Goal: Information Seeking & Learning: Check status

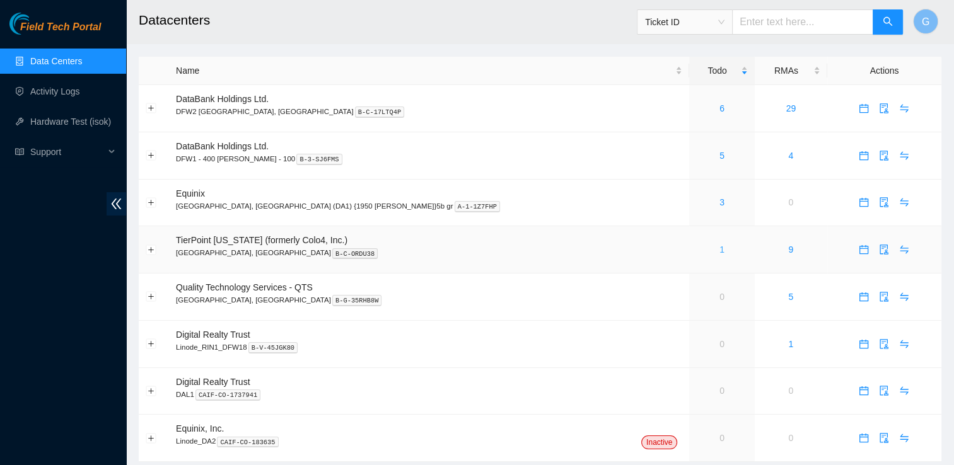
click at [720, 254] on link "1" at bounding box center [722, 250] width 5 height 10
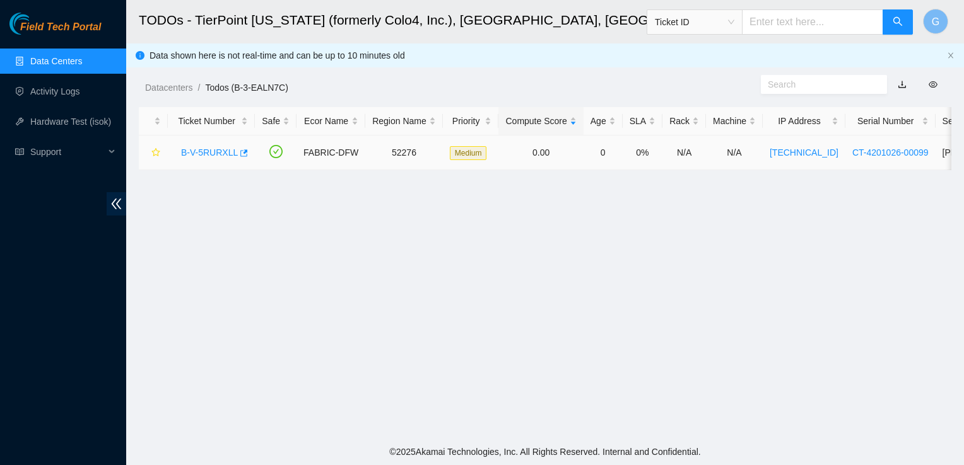
click at [215, 149] on link "B-V-5RURXLL" at bounding box center [209, 153] width 57 height 10
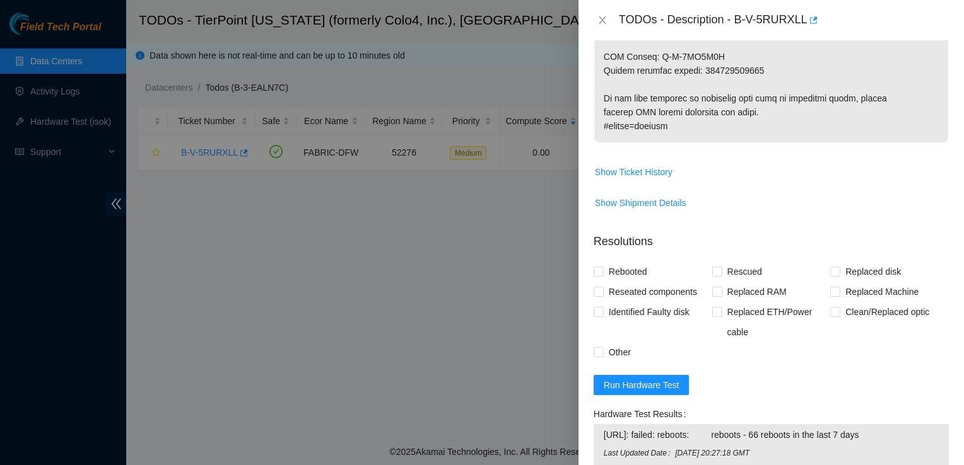
scroll to position [840, 0]
click at [649, 166] on span "Show Ticket History" at bounding box center [634, 173] width 78 height 14
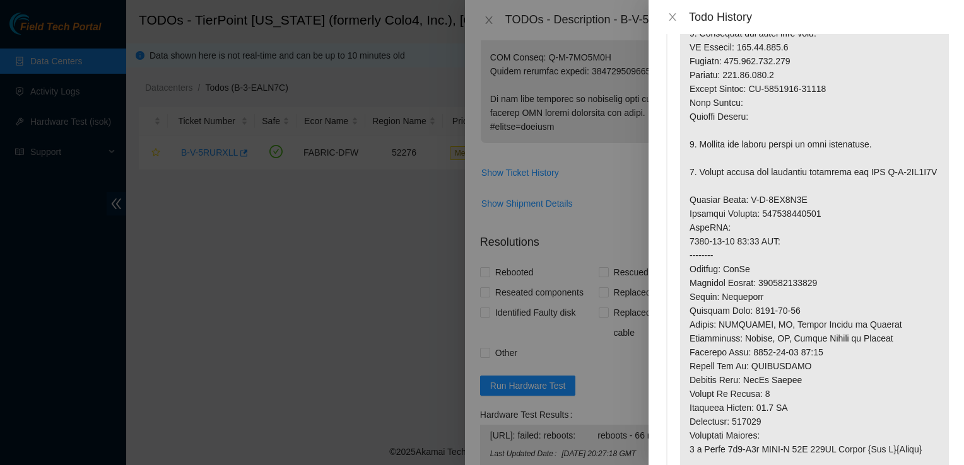
scroll to position [0, 0]
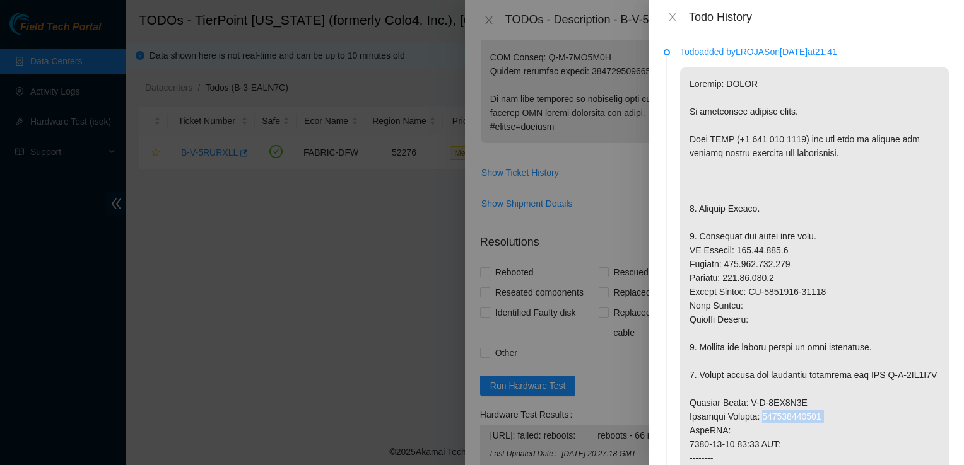
drag, startPoint x: 831, startPoint y: 433, endPoint x: 764, endPoint y: 424, distance: 68.0
click at [764, 424] on p at bounding box center [814, 423] width 269 height 713
copy p "417328431100"
click at [542, 127] on div at bounding box center [482, 232] width 964 height 465
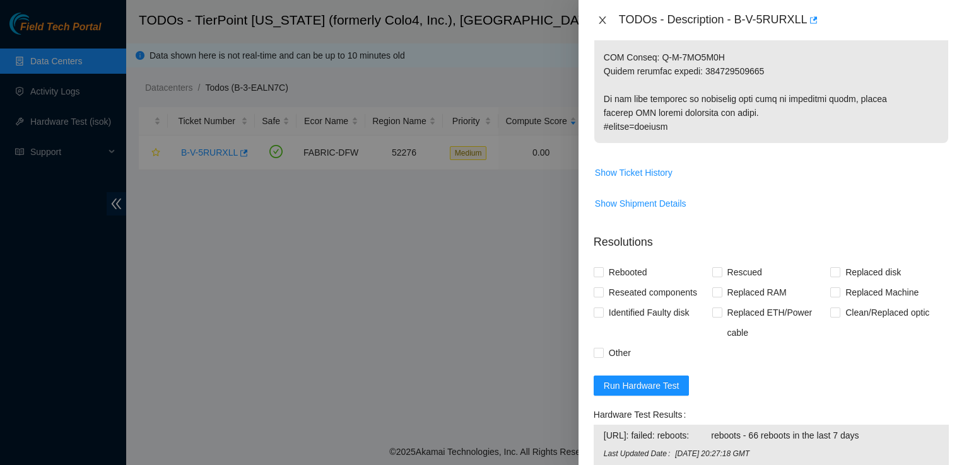
click at [602, 17] on icon "close" at bounding box center [602, 20] width 10 height 10
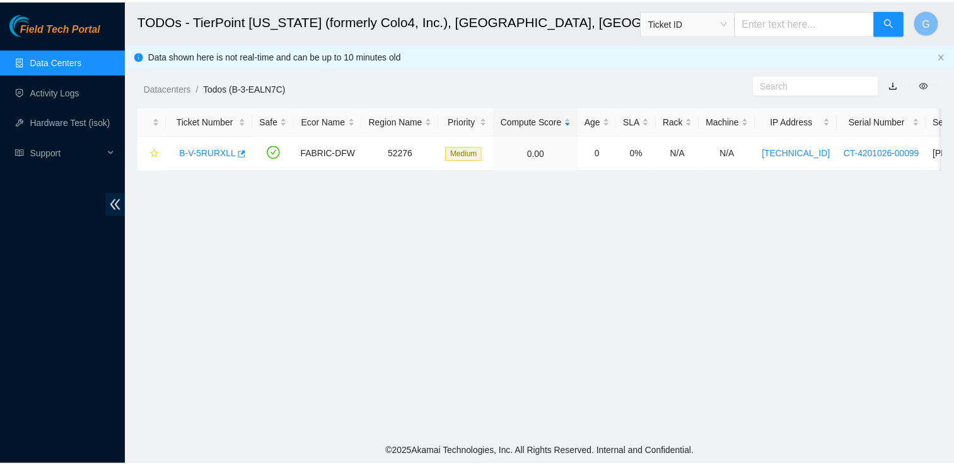
scroll to position [366, 0]
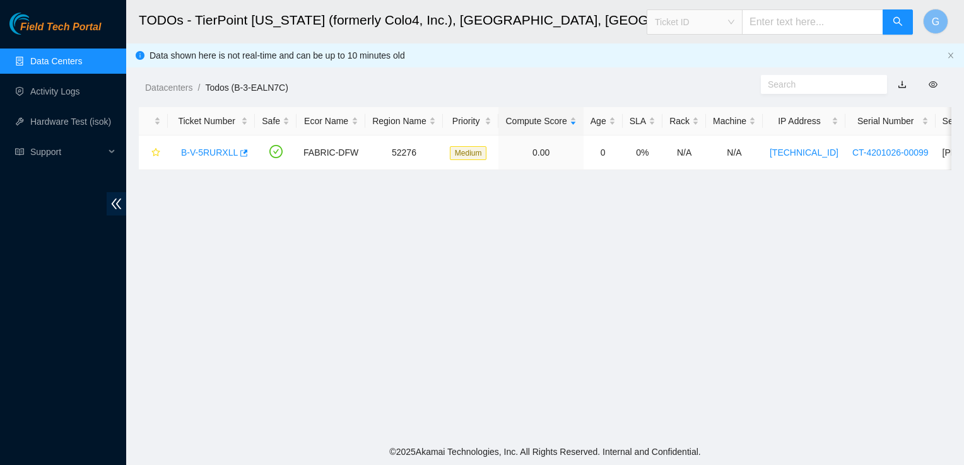
click at [734, 27] on span "Ticket ID" at bounding box center [694, 22] width 79 height 19
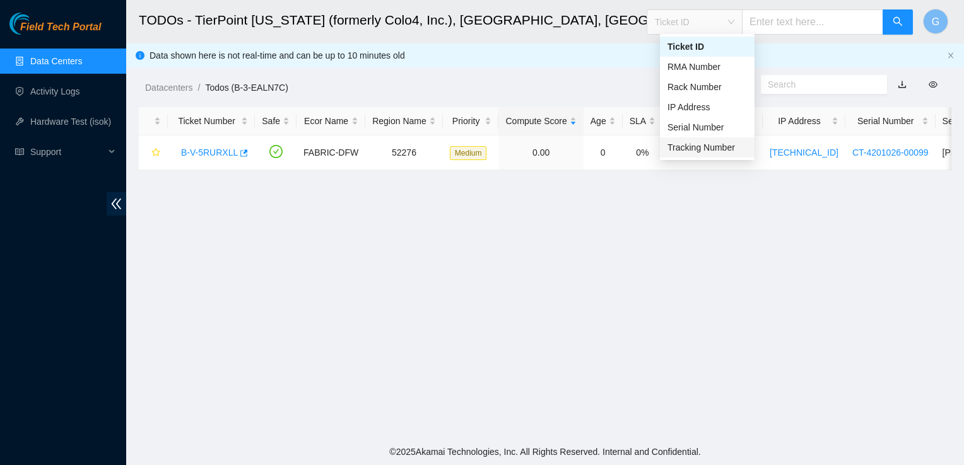
click at [729, 147] on div "Tracking Number" at bounding box center [706, 148] width 79 height 14
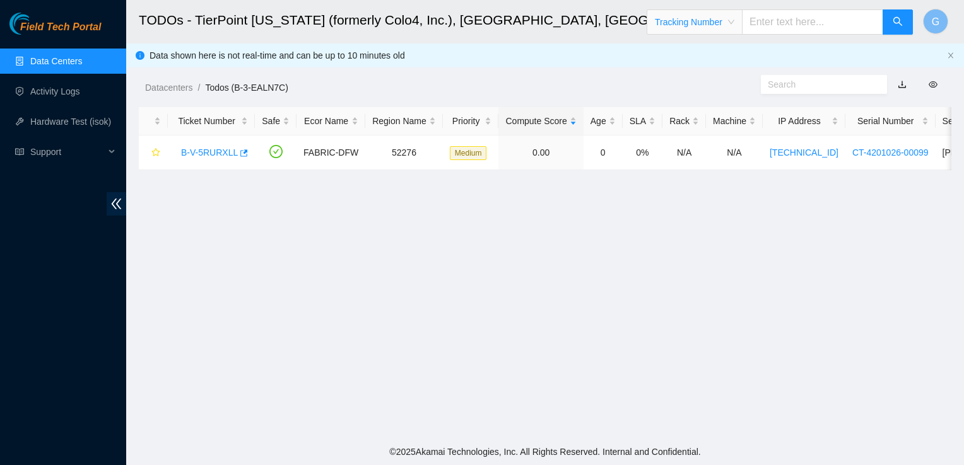
click at [795, 18] on input "text" at bounding box center [812, 21] width 141 height 25
paste input "417328431100"
type input "417328431100"
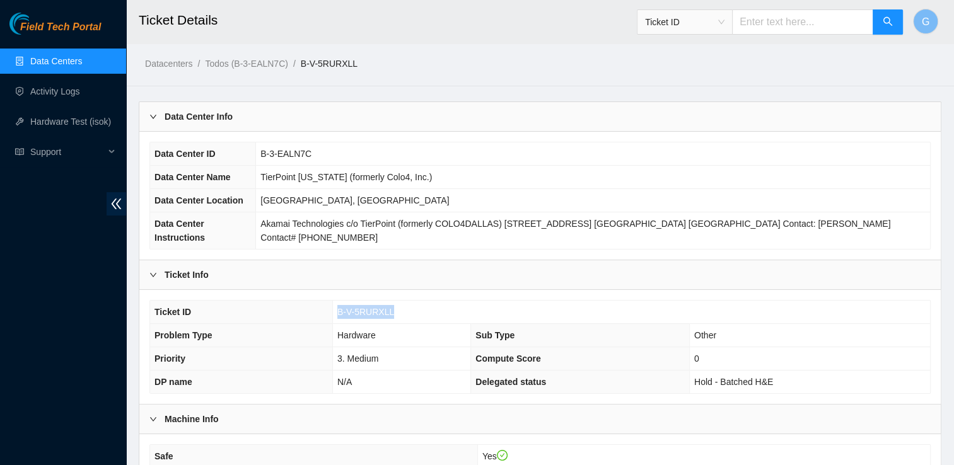
drag, startPoint x: 396, startPoint y: 301, endPoint x: 336, endPoint y: 303, distance: 60.6
click at [336, 303] on td "B-V-5RURXLL" at bounding box center [631, 312] width 598 height 23
copy span "B-V-5RURXLL"
click at [797, 24] on input "text" at bounding box center [802, 21] width 141 height 25
paste input "B-V-5RURXLL"
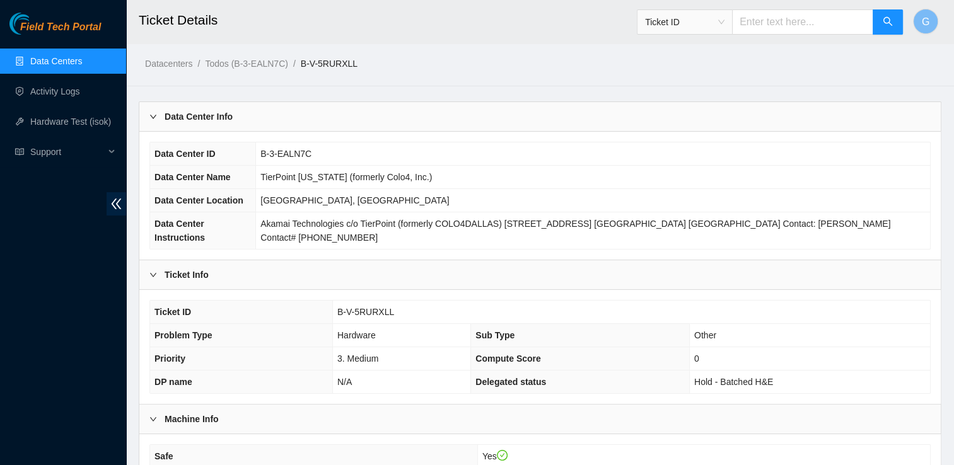
type input "B-V-5RURXLL"
click at [82, 62] on link "Data Centers" at bounding box center [56, 61] width 52 height 10
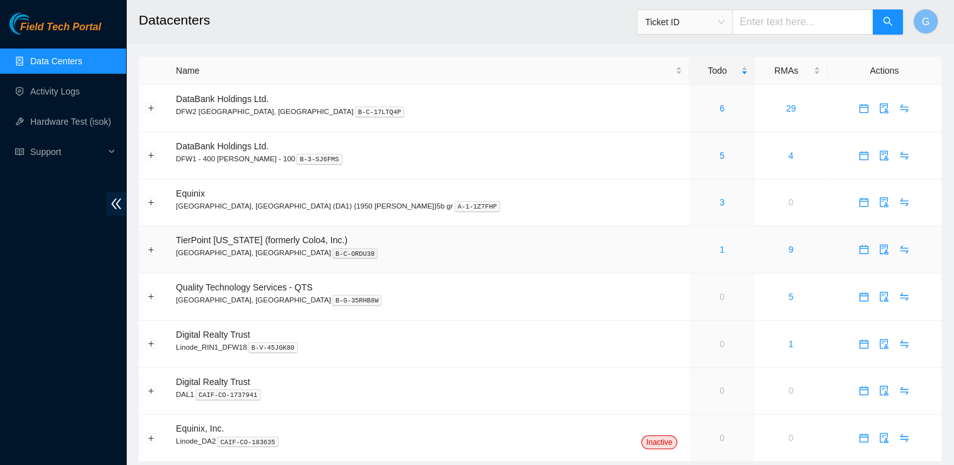
click at [755, 257] on td "9" at bounding box center [791, 249] width 73 height 47
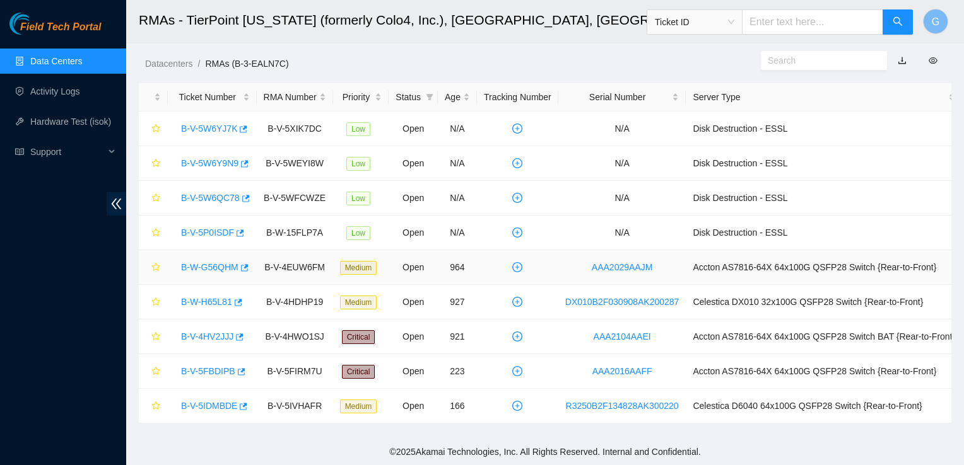
click at [720, 257] on td "Accton AS7816-64X 64x100G QSFP28 Switch {Rear-to-Front}" at bounding box center [824, 267] width 276 height 35
click at [74, 56] on link "Data Centers" at bounding box center [56, 61] width 52 height 10
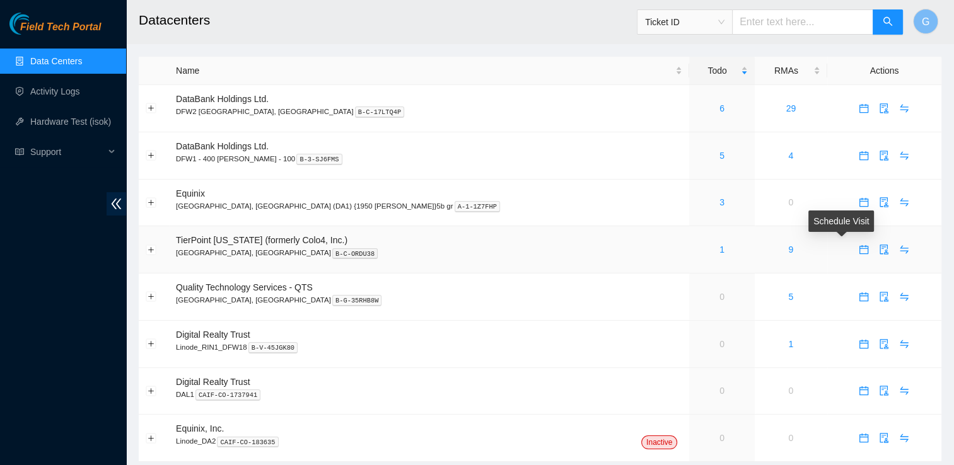
click at [860, 249] on icon "calendar" at bounding box center [864, 249] width 9 height 9
click at [901, 246] on icon "swap" at bounding box center [905, 250] width 8 height 8
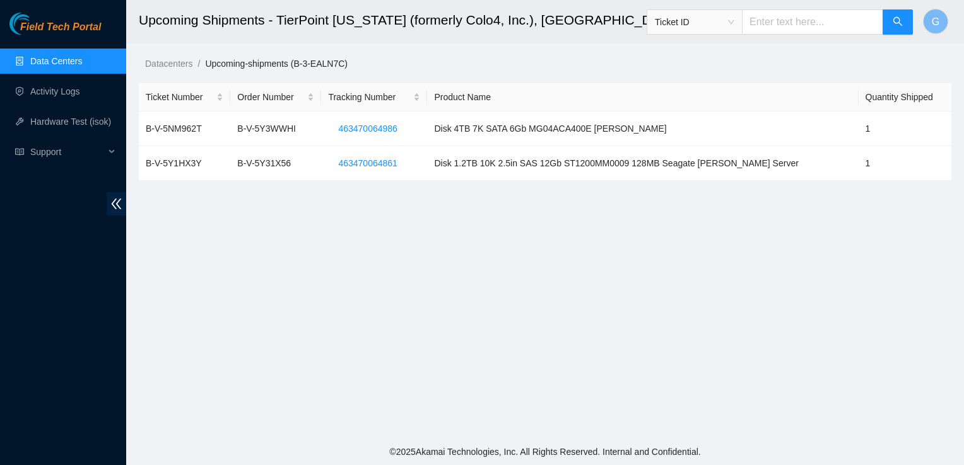
click at [69, 64] on link "Data Centers" at bounding box center [56, 61] width 52 height 10
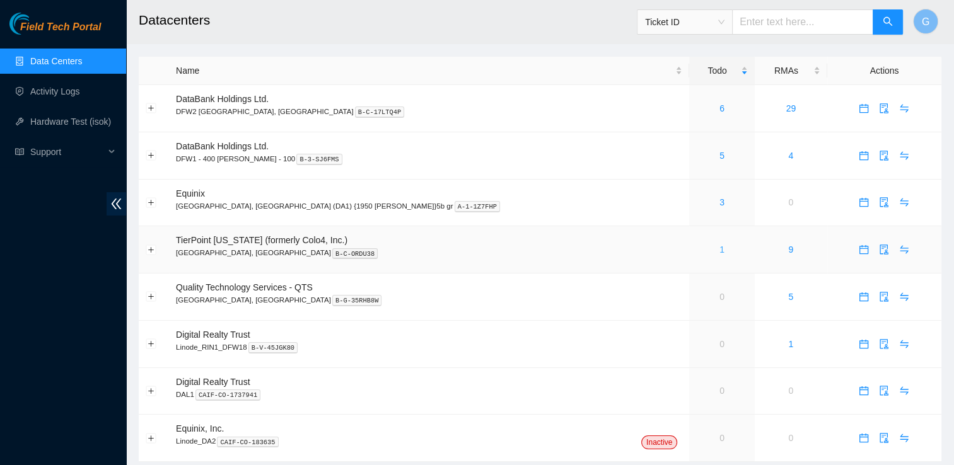
click at [720, 250] on link "1" at bounding box center [722, 250] width 5 height 10
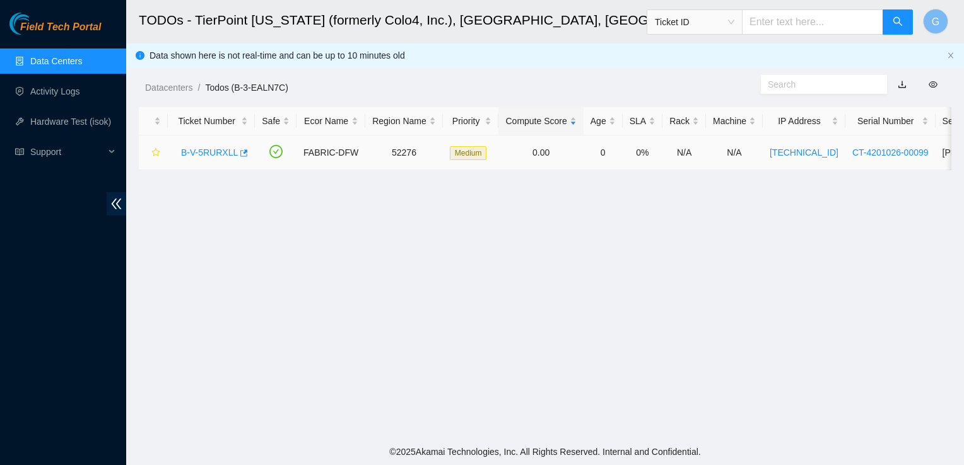
click at [224, 151] on link "B-V-5RURXLL" at bounding box center [209, 153] width 57 height 10
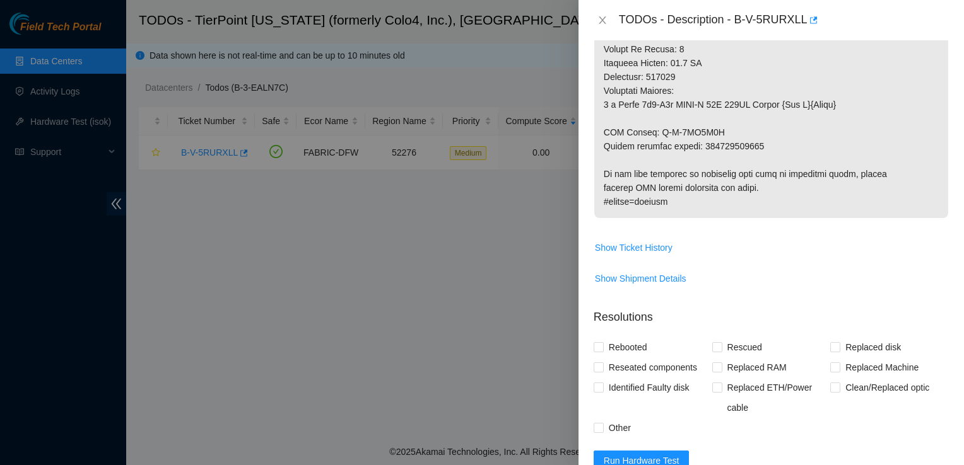
scroll to position [762, 0]
click at [662, 243] on span "Show Ticket History" at bounding box center [634, 250] width 78 height 14
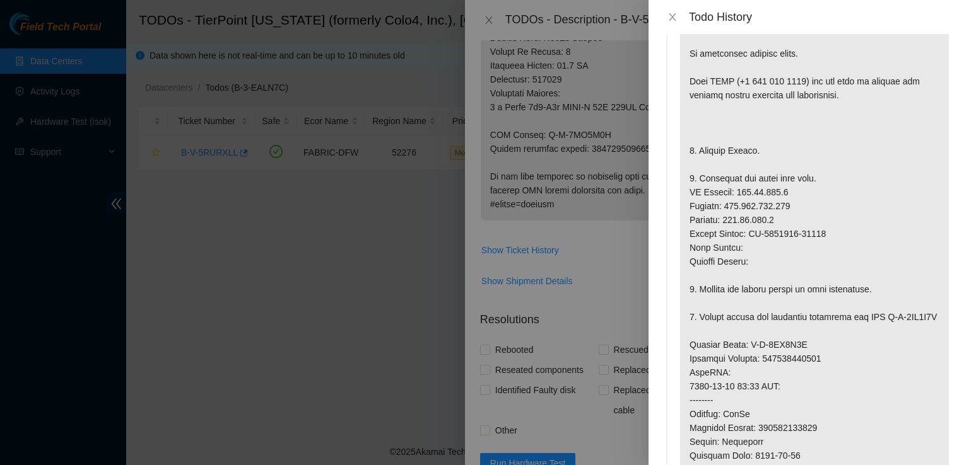
scroll to position [59, 0]
drag, startPoint x: 829, startPoint y: 231, endPoint x: 751, endPoint y: 235, distance: 78.3
click at [751, 235] on p at bounding box center [814, 364] width 269 height 713
copy p "CT-4201109-00084"
click at [751, 235] on p at bounding box center [814, 364] width 269 height 713
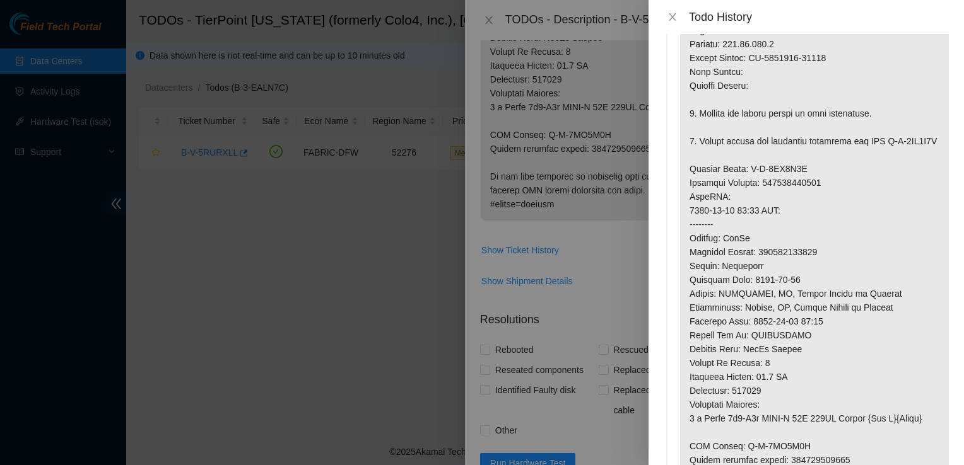
scroll to position [235, 0]
click at [768, 228] on p at bounding box center [814, 189] width 269 height 713
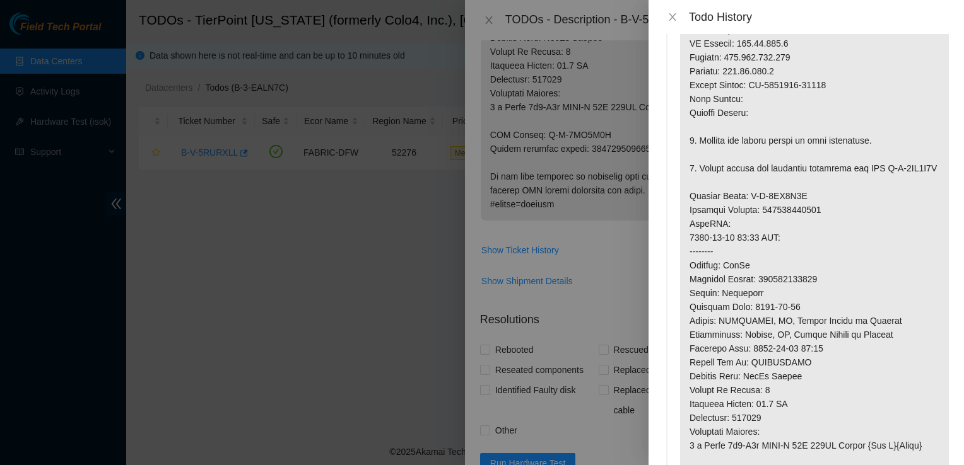
scroll to position [207, 0]
drag, startPoint x: 805, startPoint y: 205, endPoint x: 746, endPoint y: 204, distance: 59.3
click at [746, 204] on p at bounding box center [814, 217] width 269 height 713
copy p "B-V-5WL7Z4N"
drag, startPoint x: 832, startPoint y: 221, endPoint x: 765, endPoint y: 226, distance: 67.0
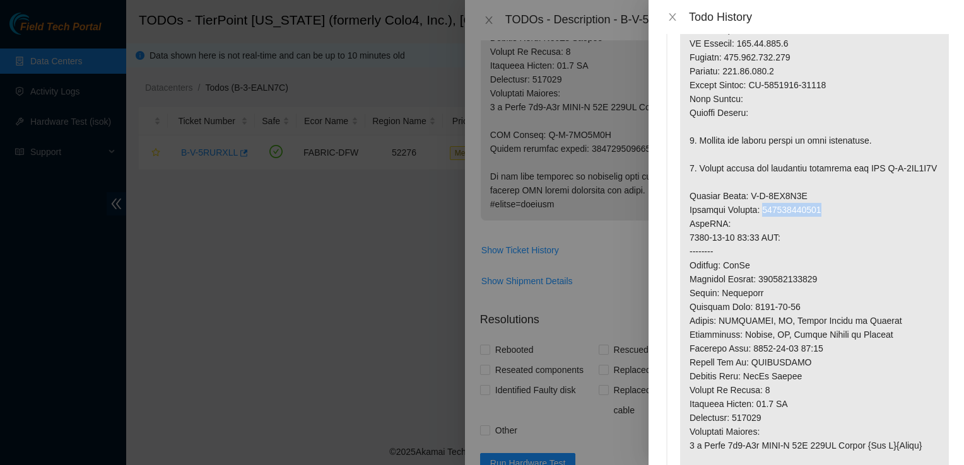
click at [765, 226] on p at bounding box center [814, 217] width 269 height 713
copy p "417328431100"
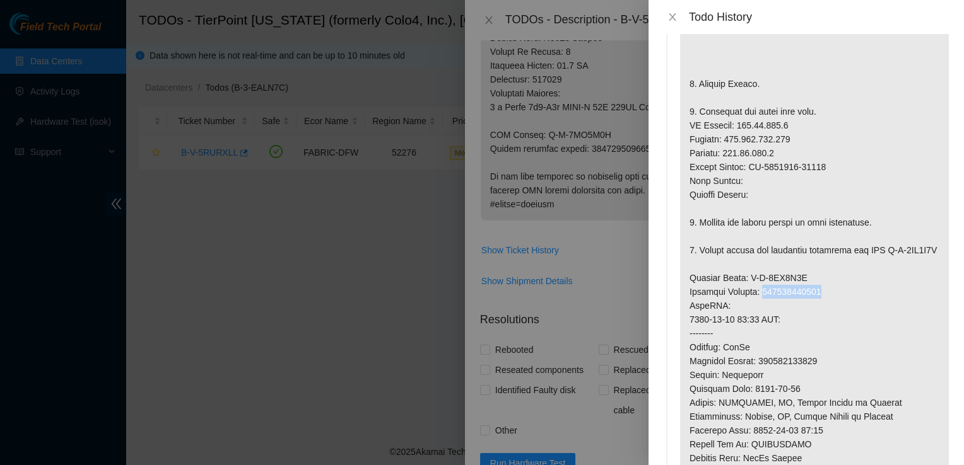
scroll to position [0, 0]
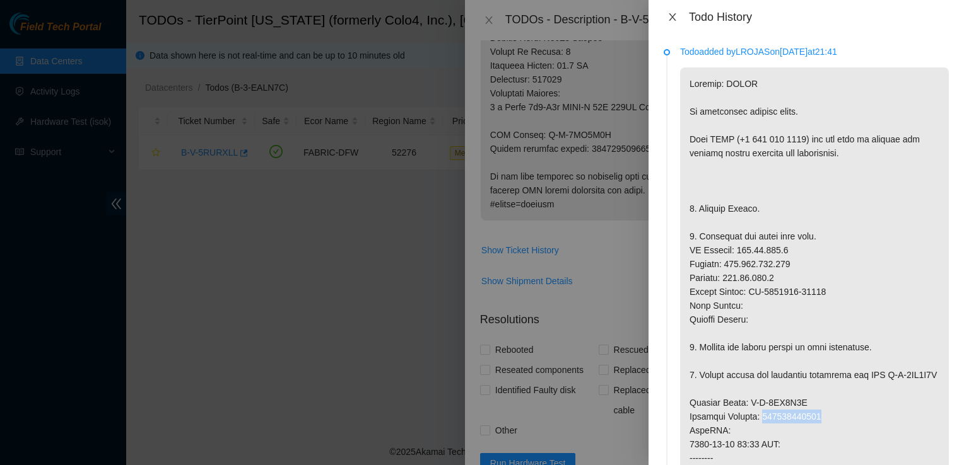
click at [674, 18] on icon "close" at bounding box center [672, 17] width 10 height 10
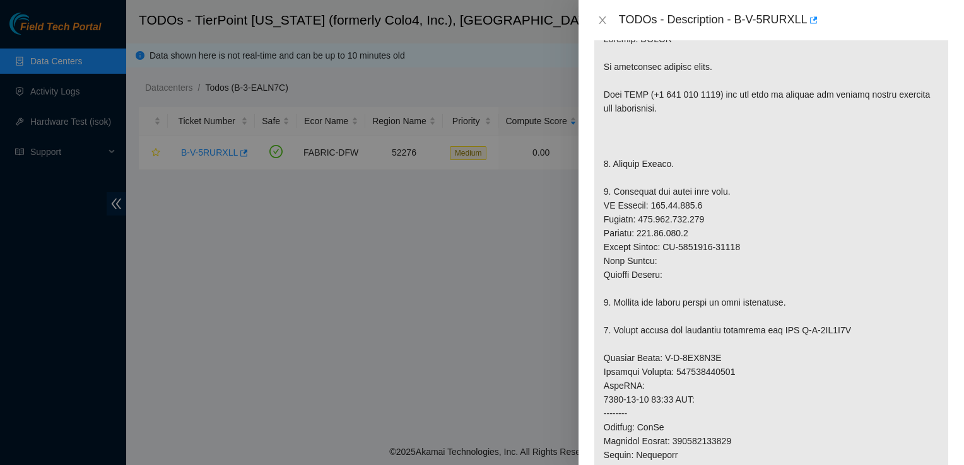
scroll to position [262, 0]
click at [889, 231] on p at bounding box center [771, 371] width 354 height 699
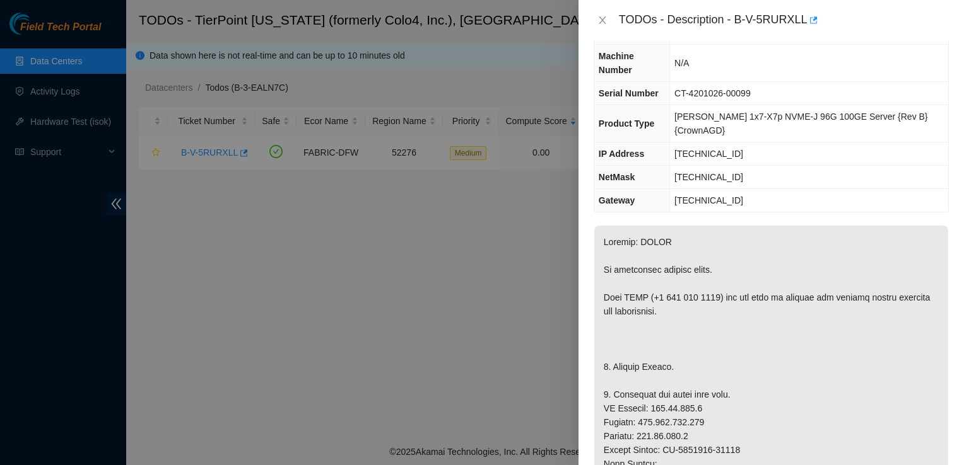
scroll to position [45, 0]
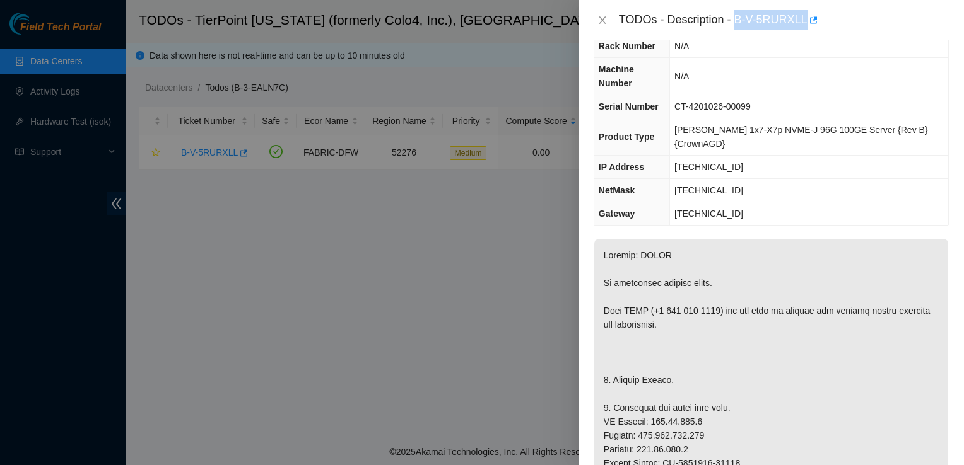
drag, startPoint x: 802, startPoint y: 20, endPoint x: 737, endPoint y: 25, distance: 65.7
click at [737, 25] on div "TODOs - Description - B-V-5RURXLL" at bounding box center [784, 20] width 330 height 20
copy div "B-V-5RURXLL"
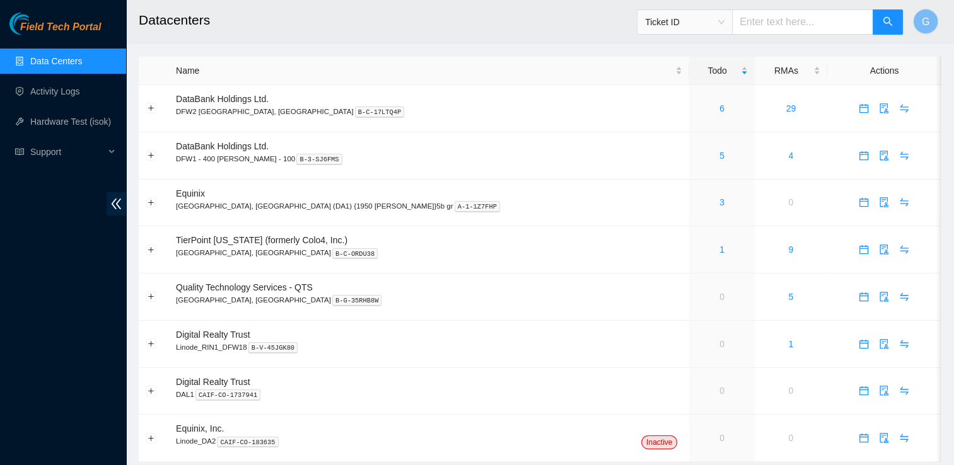
click at [732, 21] on div "Ticket ID" at bounding box center [685, 22] width 95 height 20
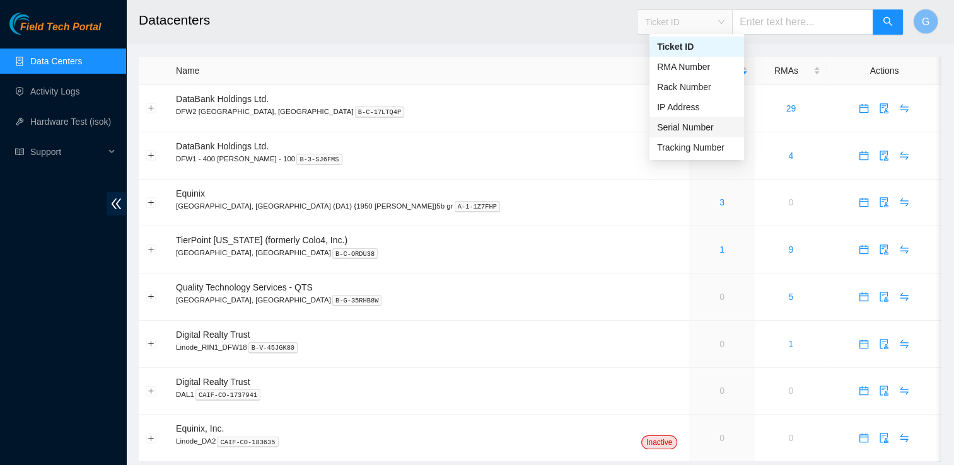
click at [710, 126] on div "Serial Number" at bounding box center [696, 127] width 79 height 14
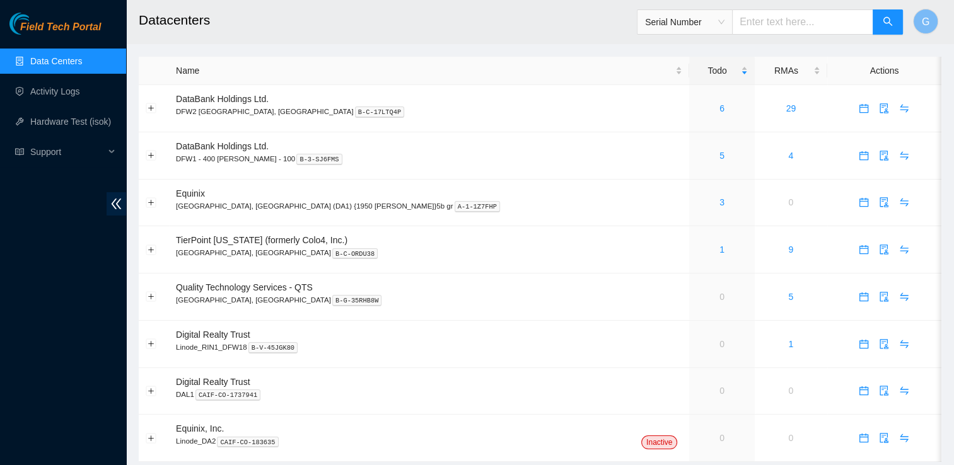
click at [792, 19] on input "text" at bounding box center [802, 21] width 141 height 25
paste input "CT-4201109-00084"
type input "CT-4201109-00084"
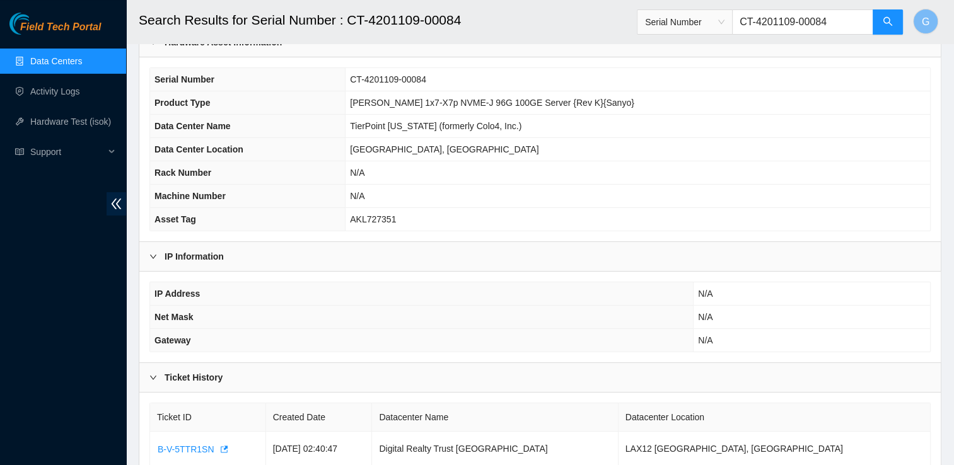
scroll to position [122, 0]
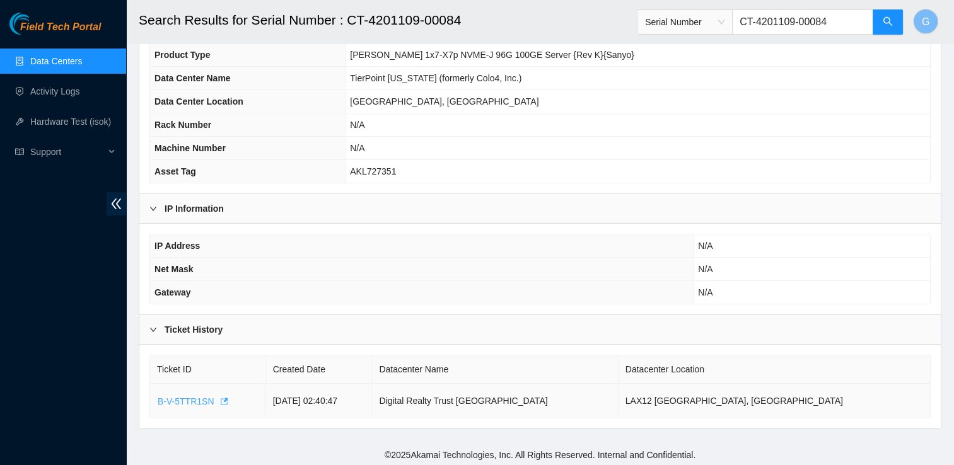
drag, startPoint x: 199, startPoint y: 402, endPoint x: 179, endPoint y: 400, distance: 21.0
click at [179, 400] on span "B-V-5TTR1SN" at bounding box center [186, 402] width 56 height 14
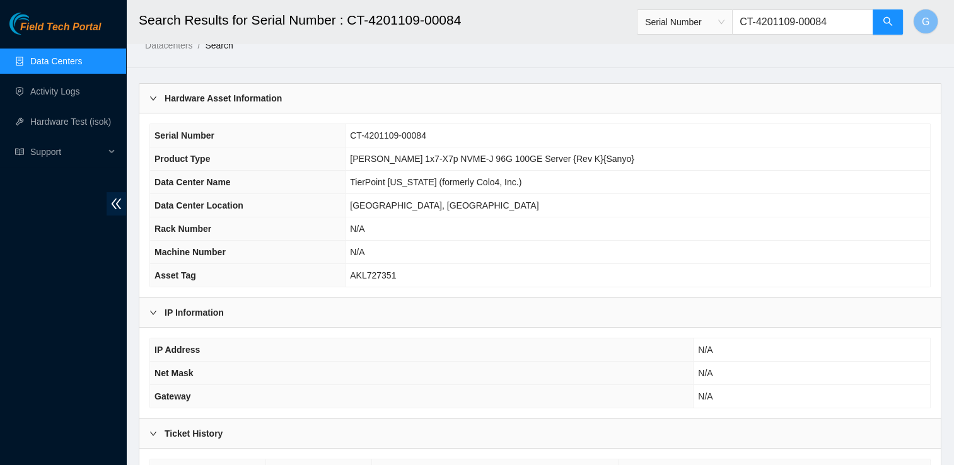
scroll to position [0, 0]
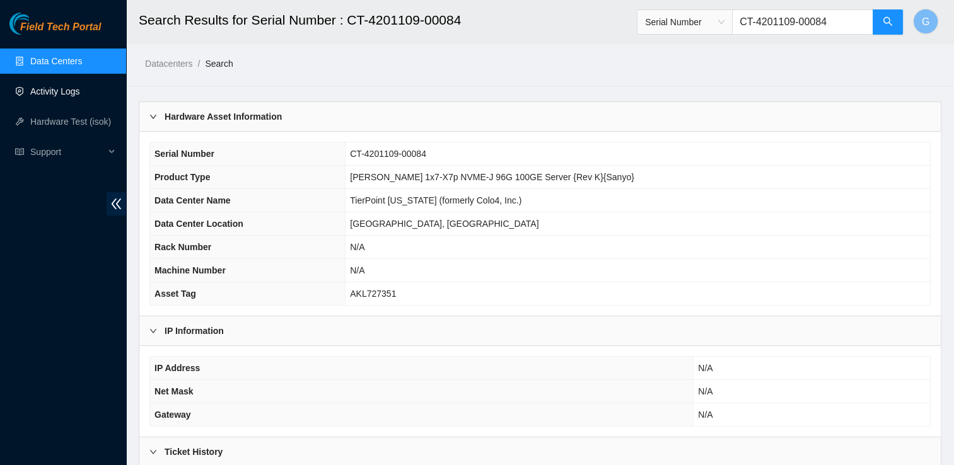
click at [42, 87] on link "Activity Logs" at bounding box center [55, 91] width 50 height 10
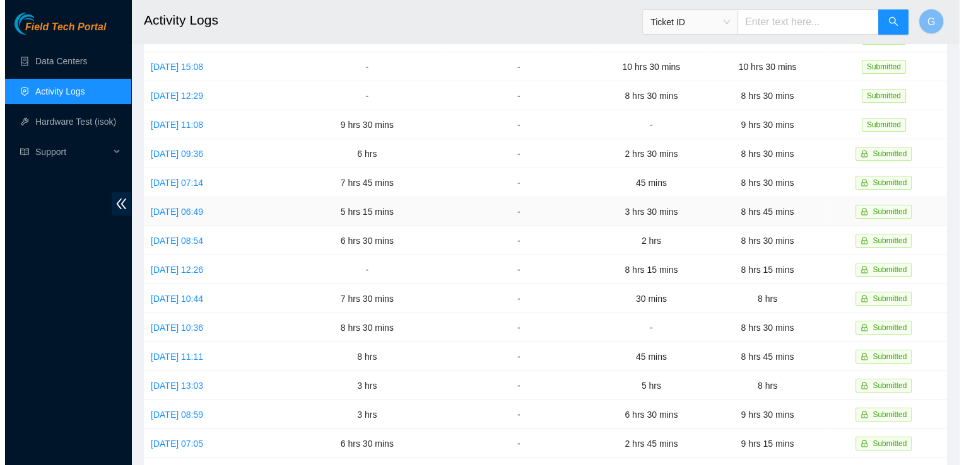
scroll to position [133, 0]
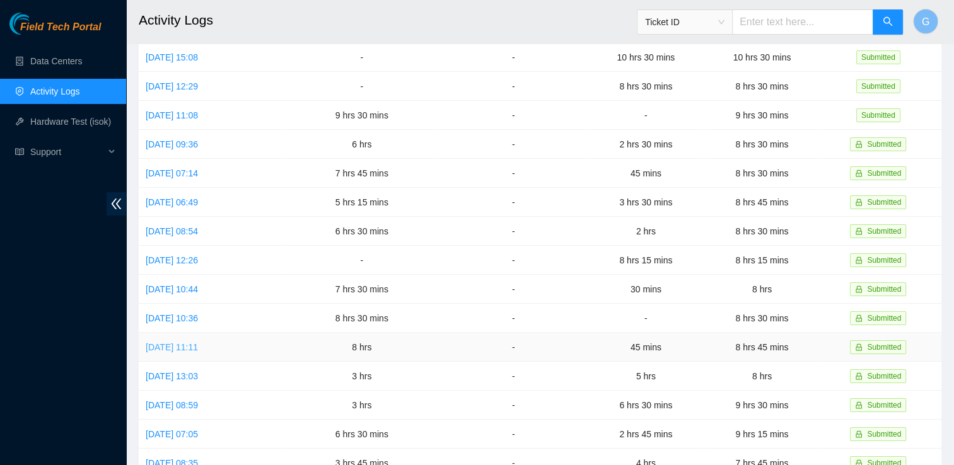
click at [188, 344] on link "Tue, 23 Sep 2025 11:11" at bounding box center [172, 347] width 52 height 10
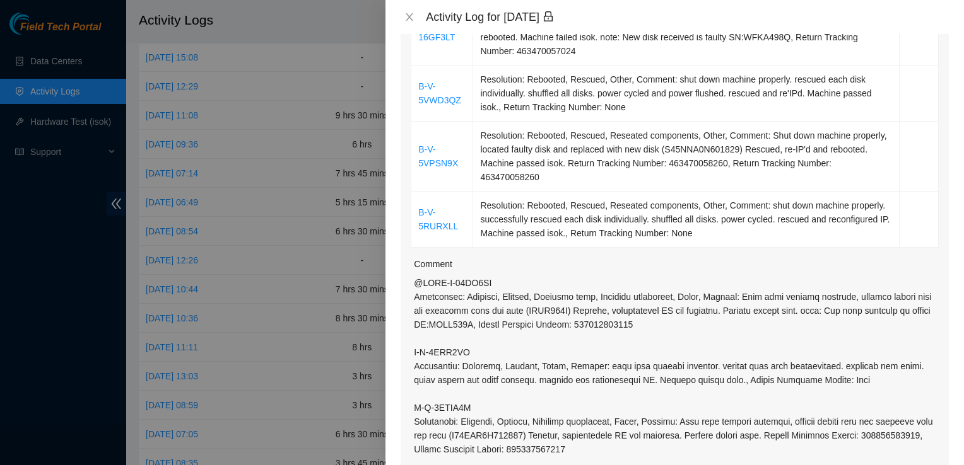
scroll to position [295, 0]
drag, startPoint x: 477, startPoint y: 322, endPoint x: 412, endPoint y: 318, distance: 65.7
click at [412, 318] on div "Ticket Number Resolution Action B-W-16GF3LT Resolution: Rebooted, Rescued, Repl…" at bounding box center [675, 278] width 548 height 653
copy p "B-V-5VWD3QZ"
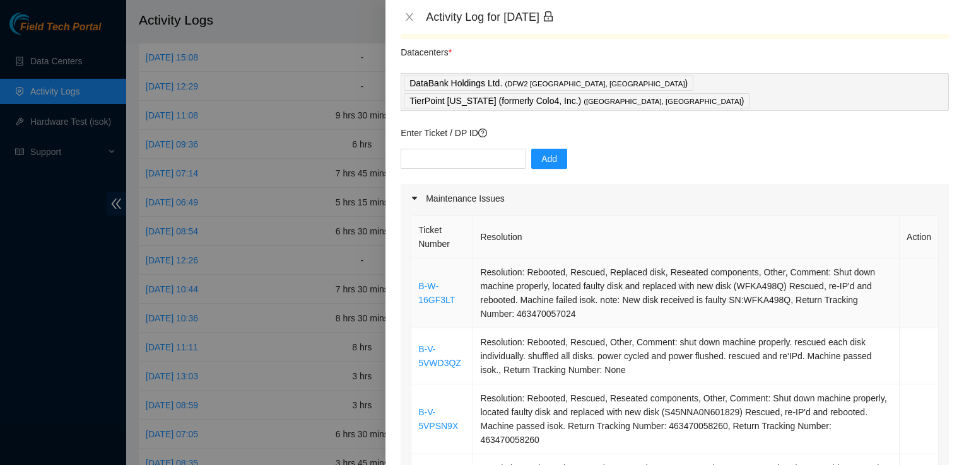
scroll to position [32, 0]
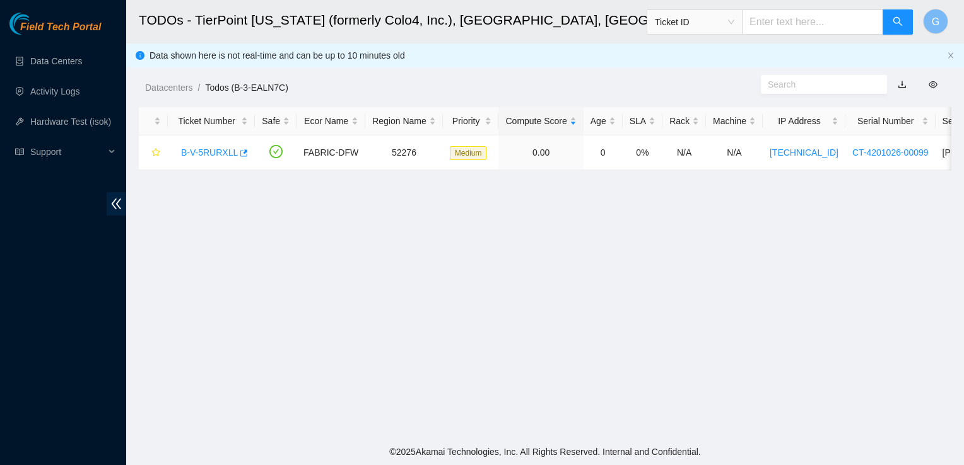
click at [791, 18] on input "text" at bounding box center [812, 21] width 141 height 25
paste input "B-V-5VWD3QZ"
type input "B-V-5VWD3QZ"
click at [71, 66] on link "Data Centers" at bounding box center [56, 61] width 52 height 10
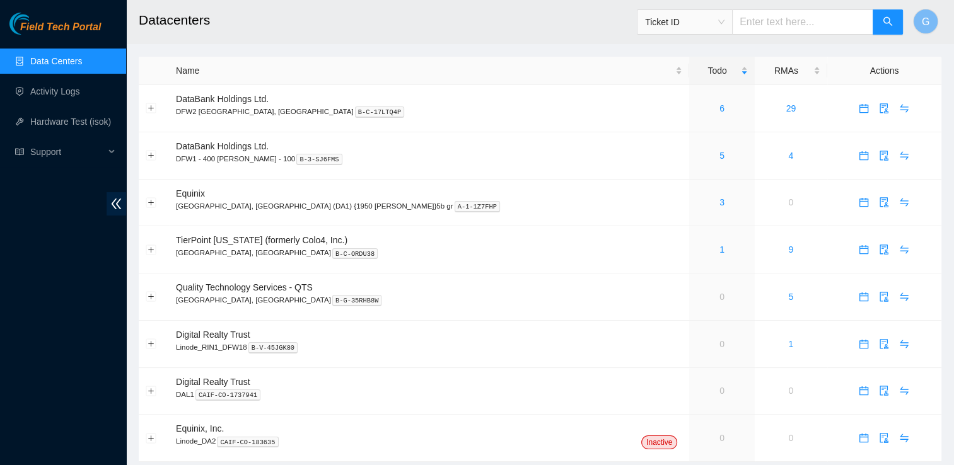
click at [725, 13] on span "Ticket ID" at bounding box center [684, 22] width 79 height 19
click at [775, 20] on input "text" at bounding box center [802, 21] width 141 height 25
click at [725, 26] on span "Ticket ID" at bounding box center [684, 22] width 79 height 19
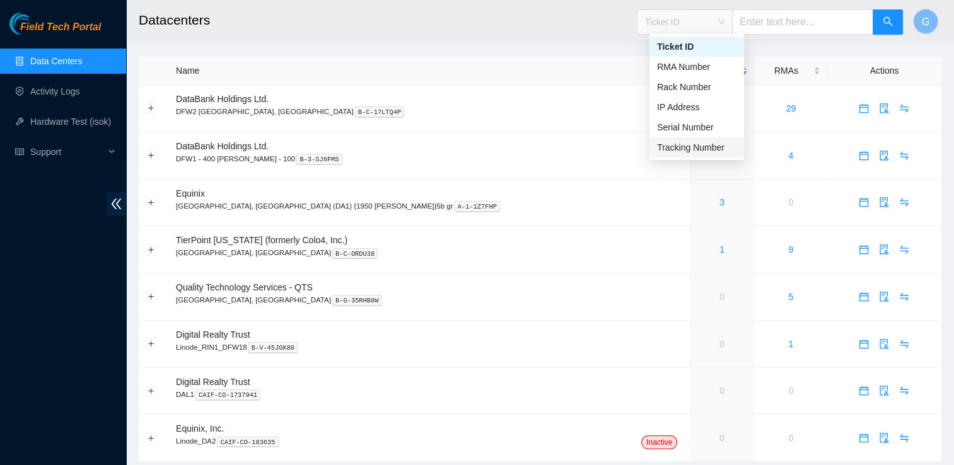
click at [734, 141] on div "Tracking Number" at bounding box center [696, 148] width 79 height 14
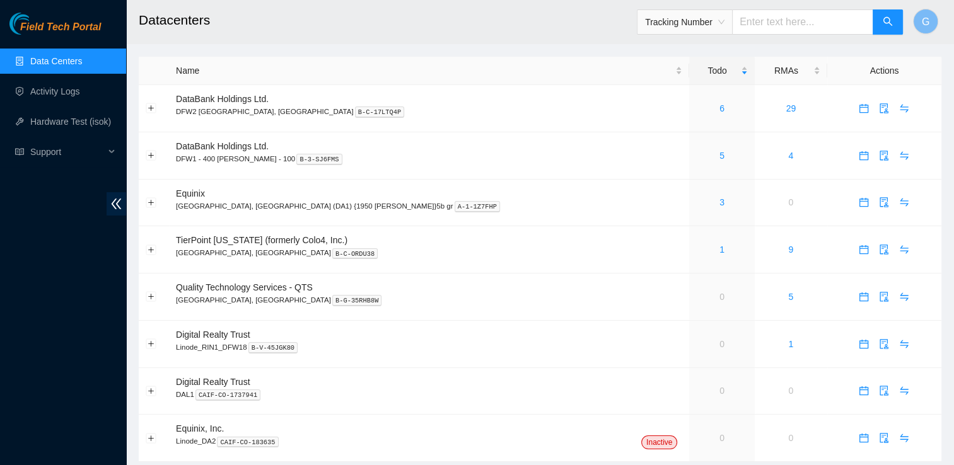
click at [775, 21] on input "text" at bounding box center [802, 21] width 141 height 25
paste input "417328431100"
type input "417328431100"
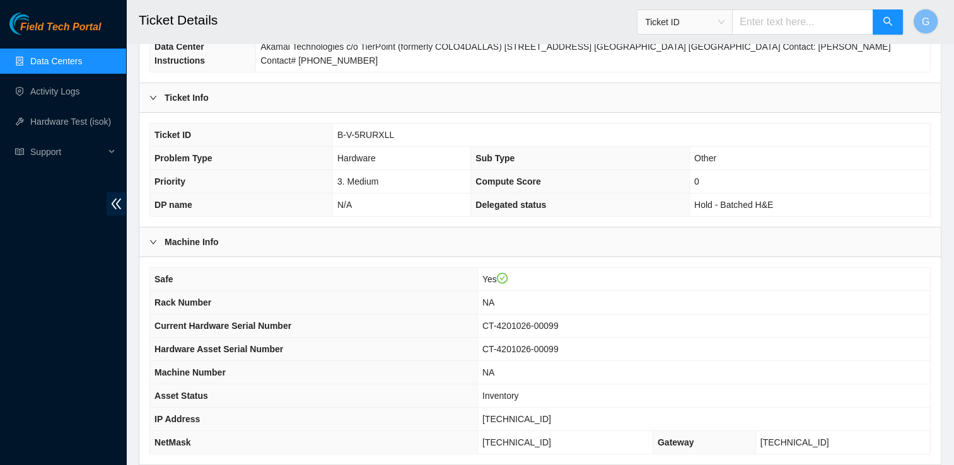
scroll to position [209, 0]
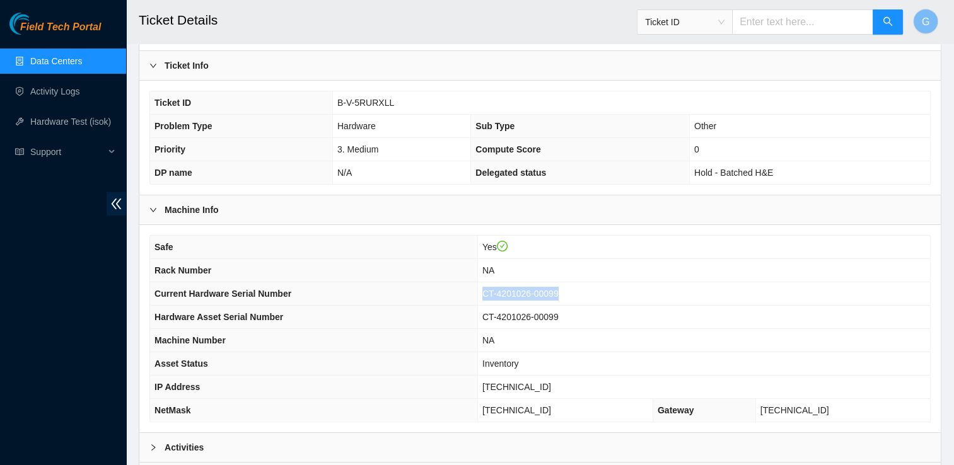
drag, startPoint x: 598, startPoint y: 276, endPoint x: 509, endPoint y: 272, distance: 89.0
click at [509, 283] on td "CT-4201026-00099" at bounding box center [703, 294] width 453 height 23
copy span "CT-4201026-00099"
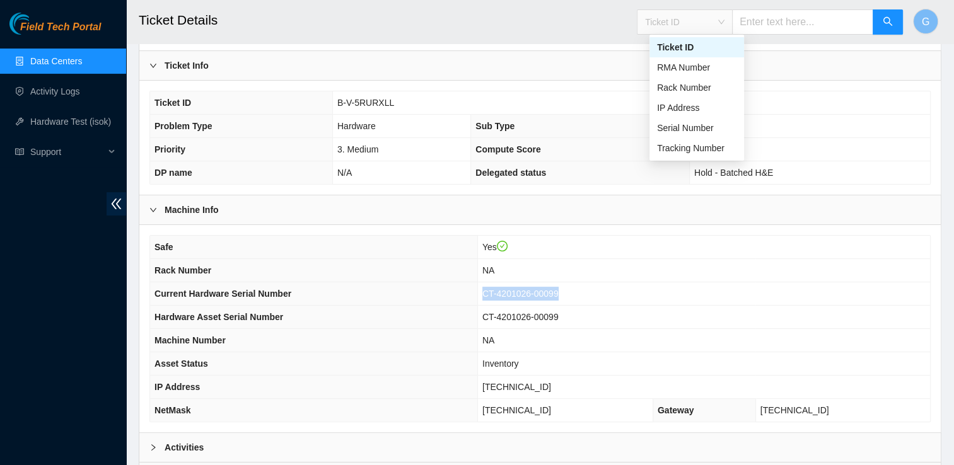
click at [725, 19] on span "Ticket ID" at bounding box center [684, 22] width 79 height 19
click at [717, 126] on div "Serial Number" at bounding box center [696, 128] width 79 height 14
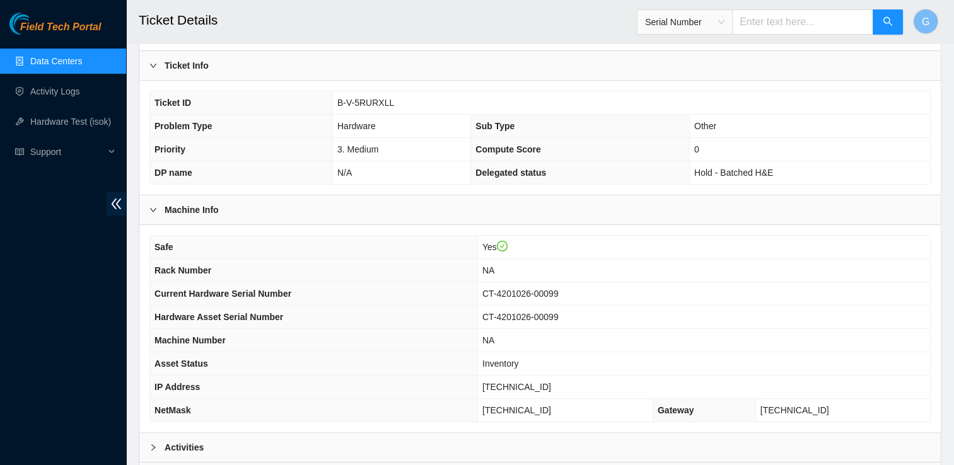
click at [781, 22] on input "text" at bounding box center [802, 21] width 141 height 25
paste input "CT-4201026-00099"
type input "CT-4201026-00099"
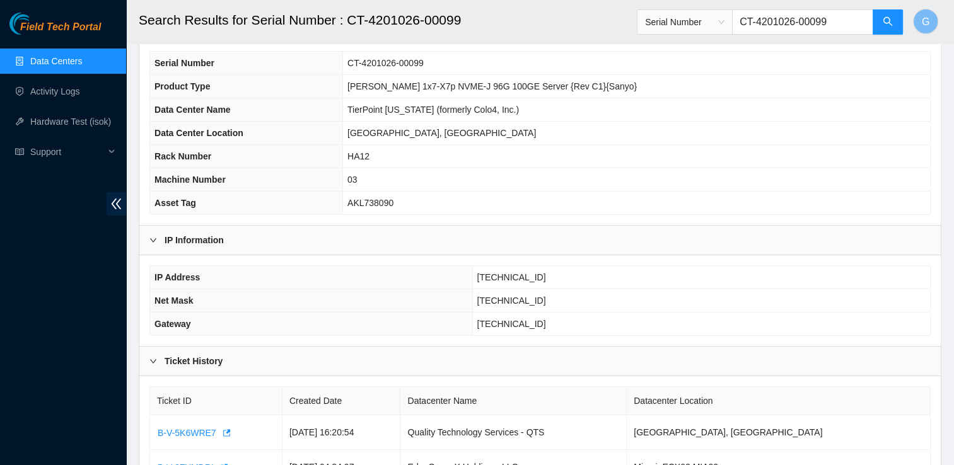
scroll to position [112, 0]
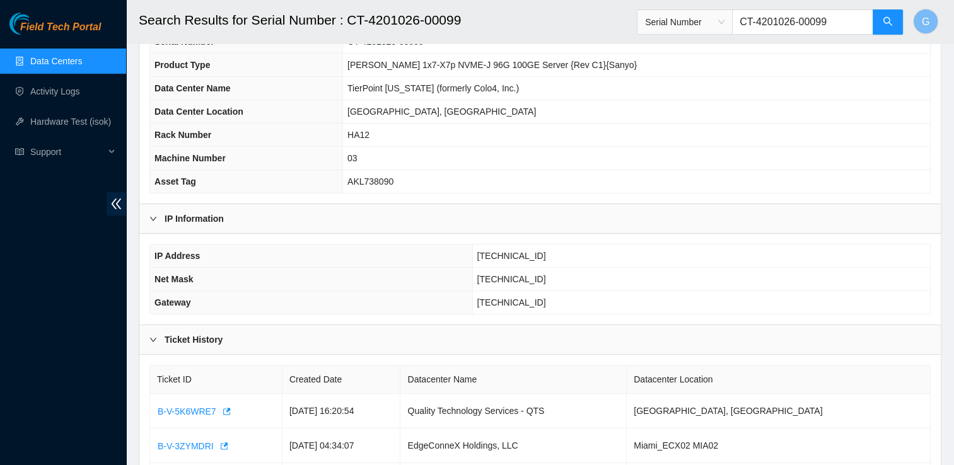
click at [155, 336] on icon "right" at bounding box center [153, 340] width 8 height 8
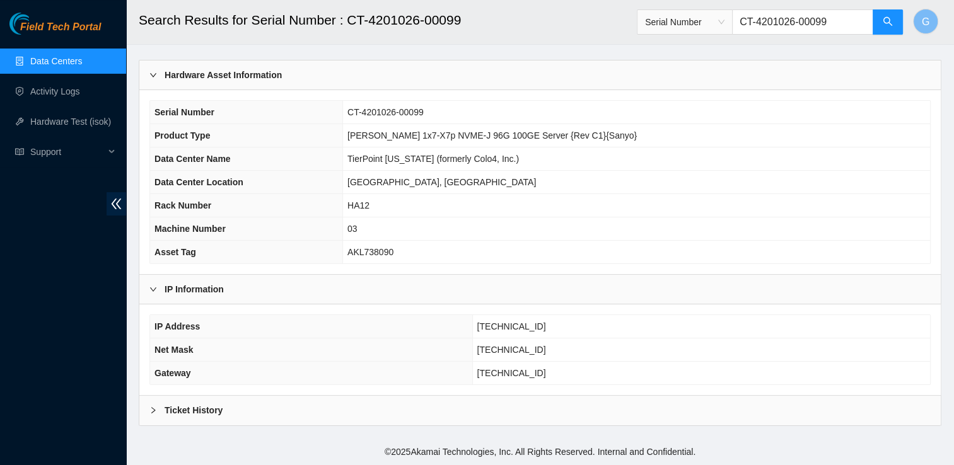
scroll to position [38, 0]
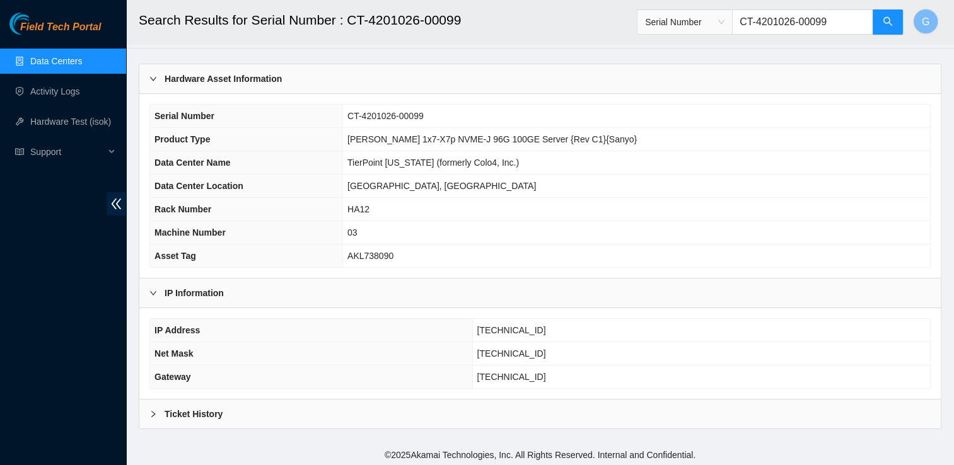
click at [155, 413] on icon "right" at bounding box center [153, 415] width 8 height 8
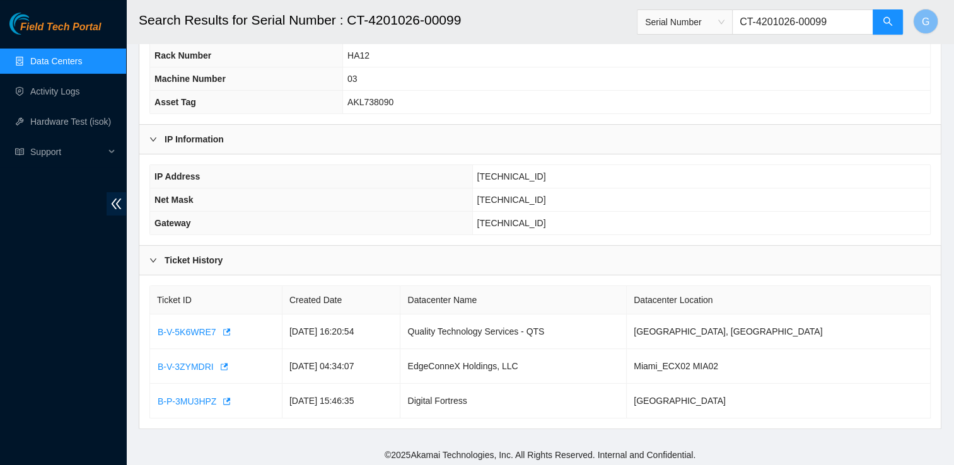
scroll to position [0, 0]
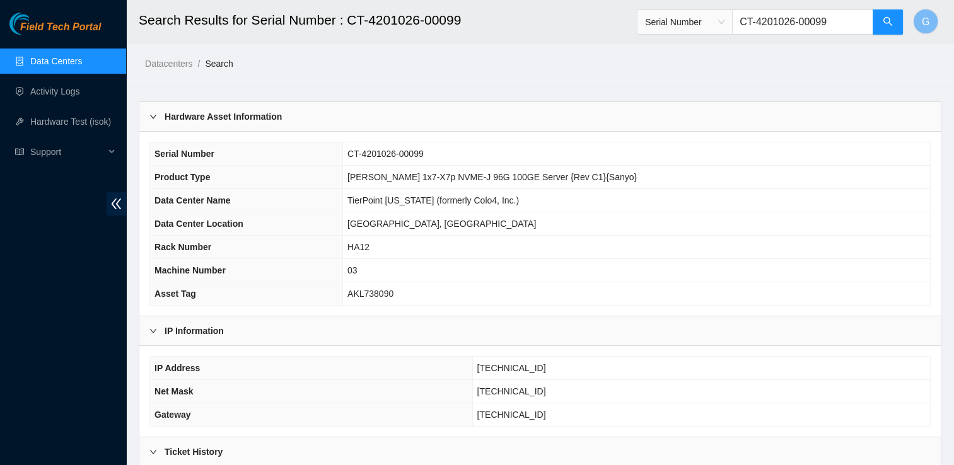
click at [733, 4] on span "Serial Number CT-4201026-00099" at bounding box center [770, 18] width 267 height 33
